Goal: Navigation & Orientation: Find specific page/section

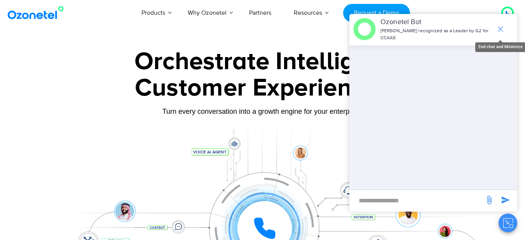
click at [497, 27] on icon "end chat or minimize" at bounding box center [500, 28] width 9 height 9
